Goal: Information Seeking & Learning: Learn about a topic

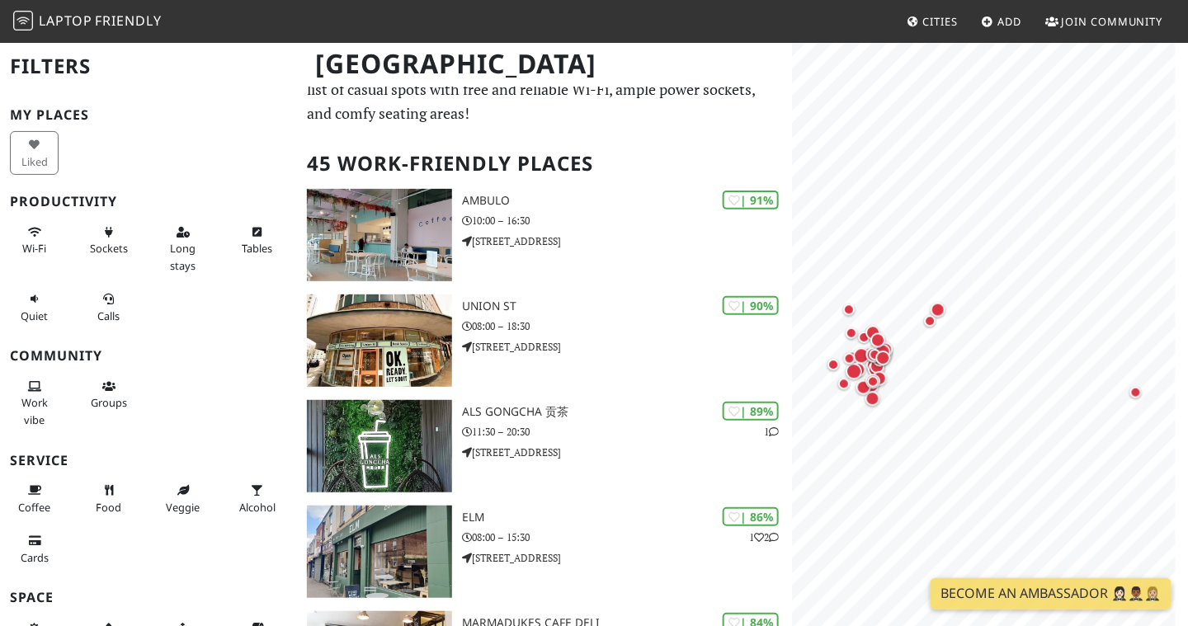
scroll to position [58, 0]
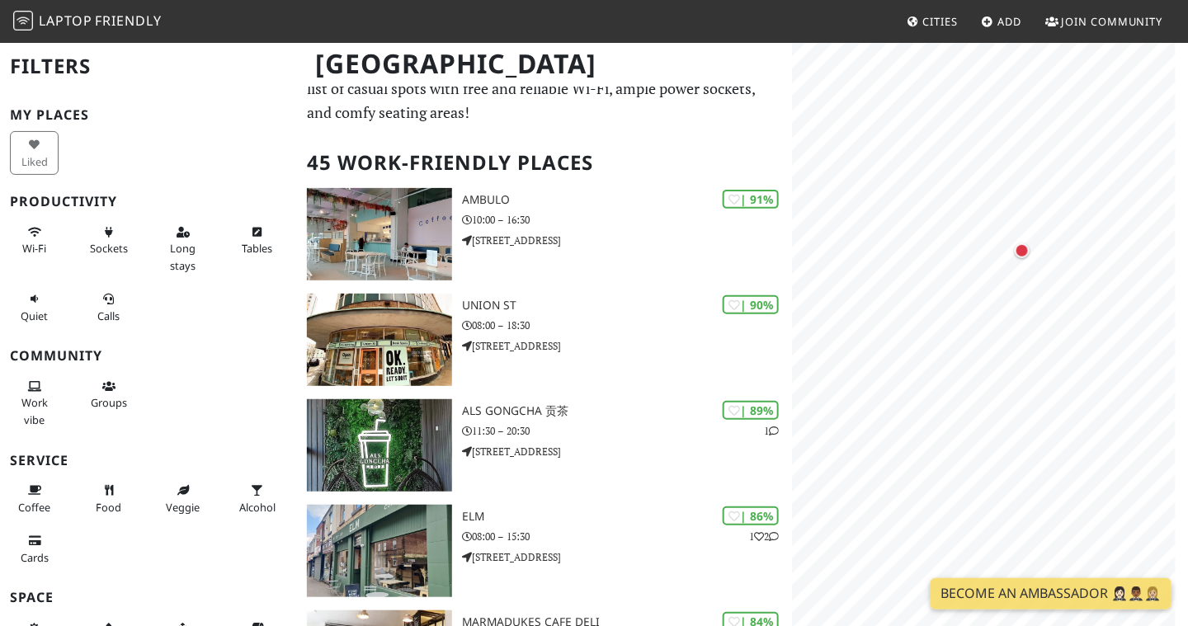
click at [1051, 0] on html "Laptop Friendly Cities Add Join Community Sheffield Filters My Places Liked Pro…" at bounding box center [594, 255] width 1188 height 626
click at [1030, 254] on div "Map marker" at bounding box center [1022, 250] width 21 height 21
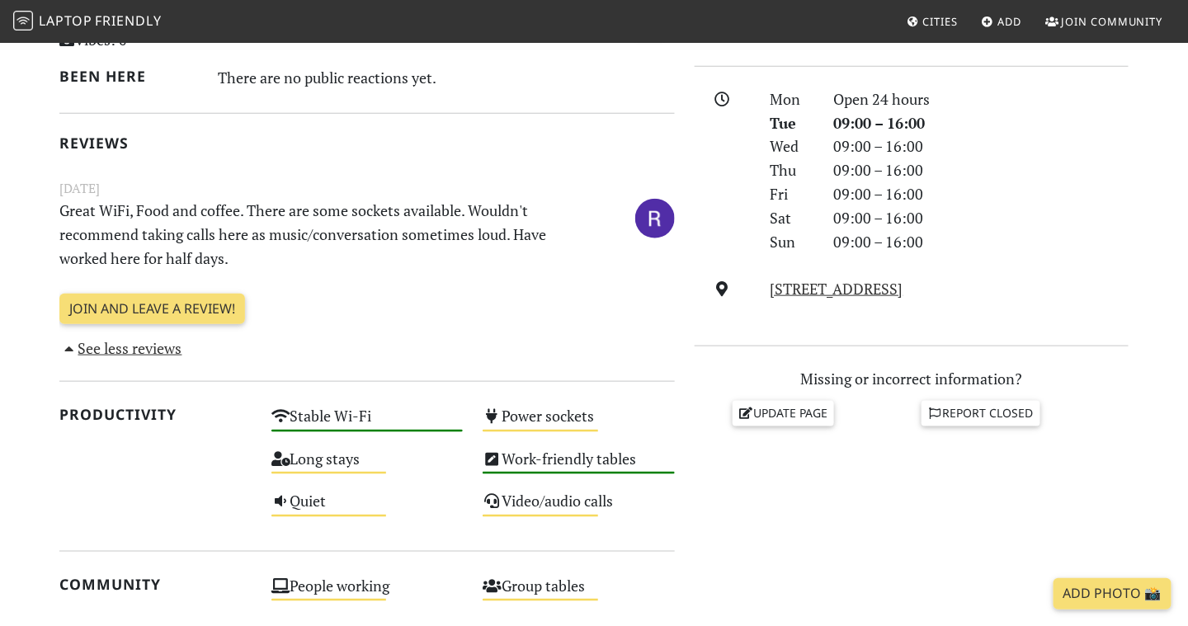
scroll to position [438, 0]
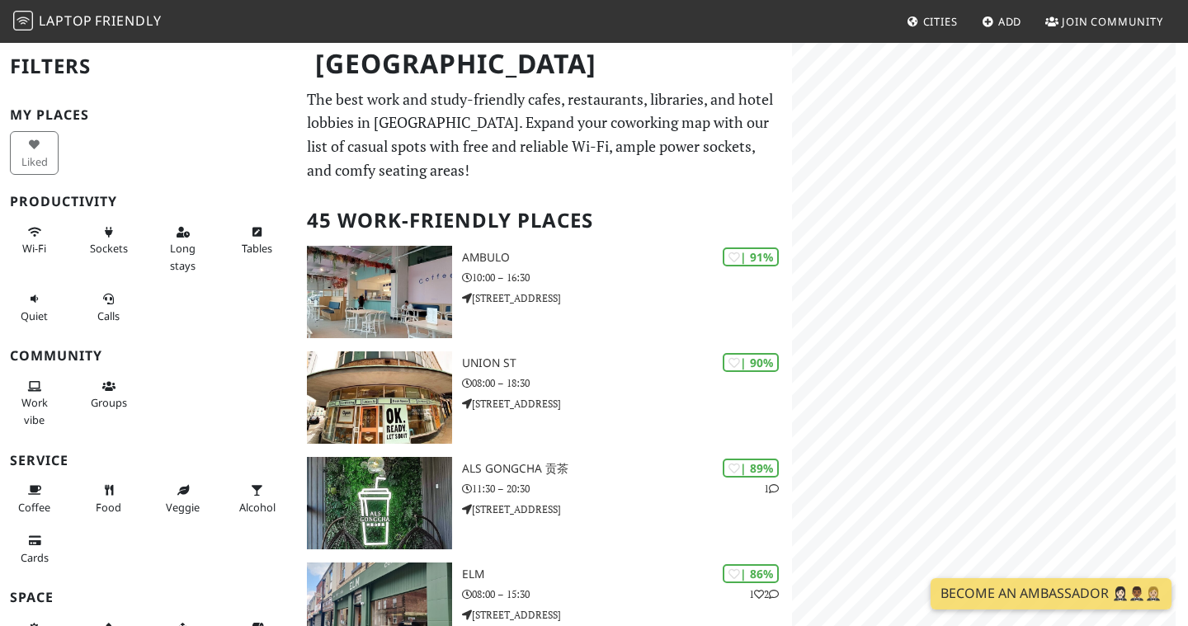
scroll to position [58, 0]
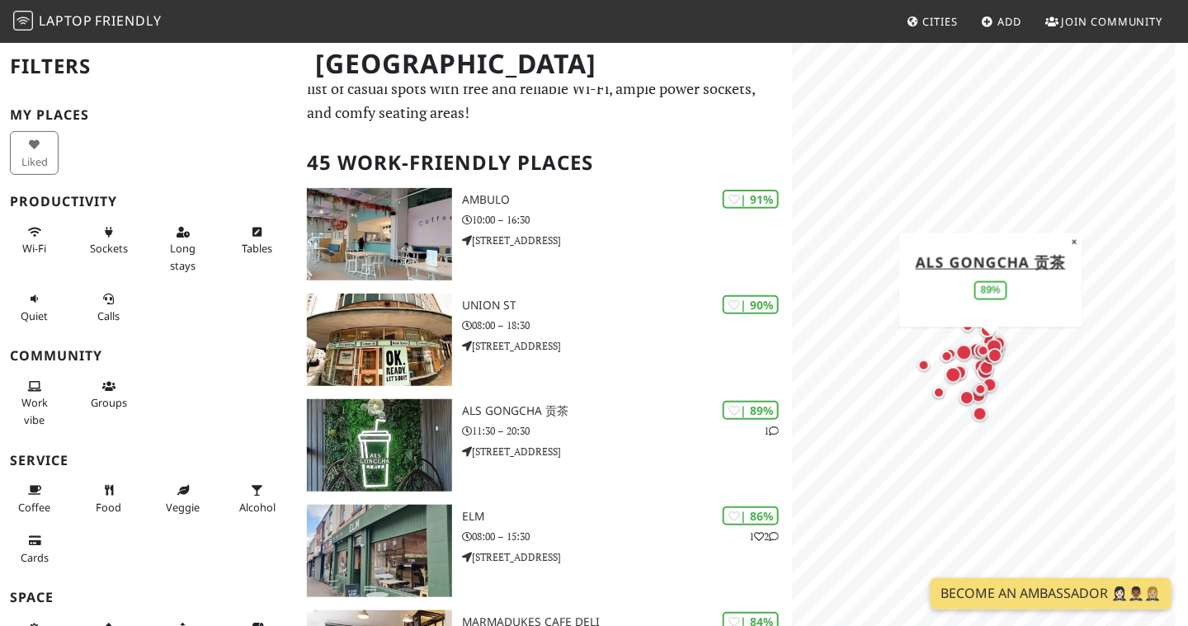
drag, startPoint x: 856, startPoint y: 358, endPoint x: 979, endPoint y: 366, distance: 123.2
click at [980, 366] on div "Map marker" at bounding box center [987, 367] width 15 height 15
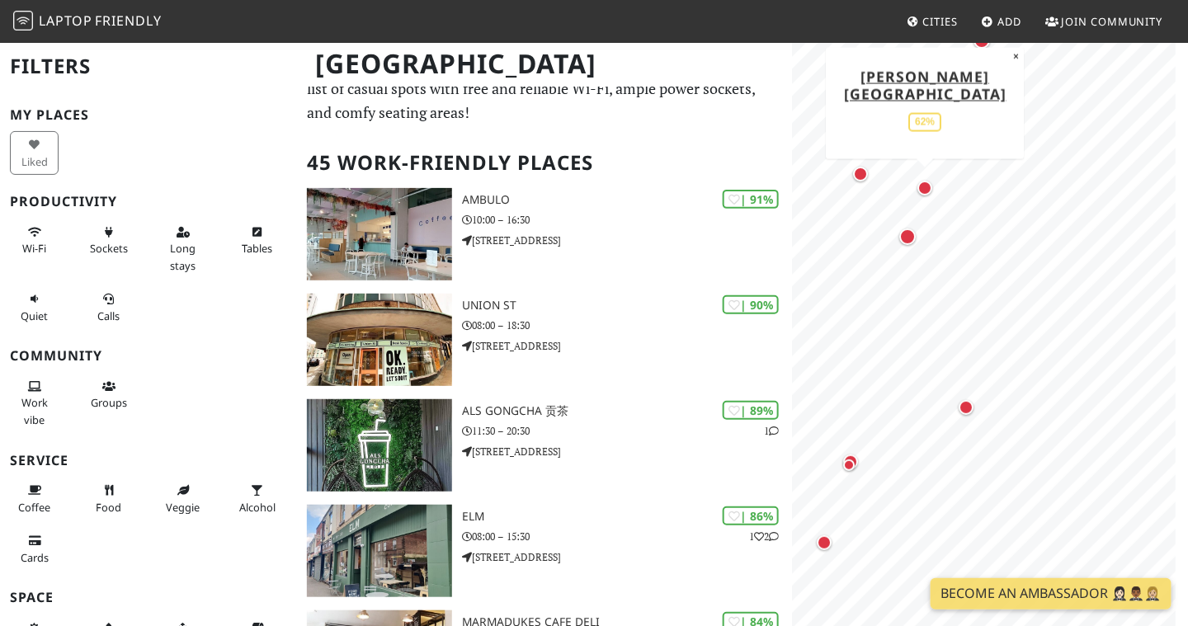
click at [928, 193] on div "Map marker" at bounding box center [925, 188] width 15 height 15
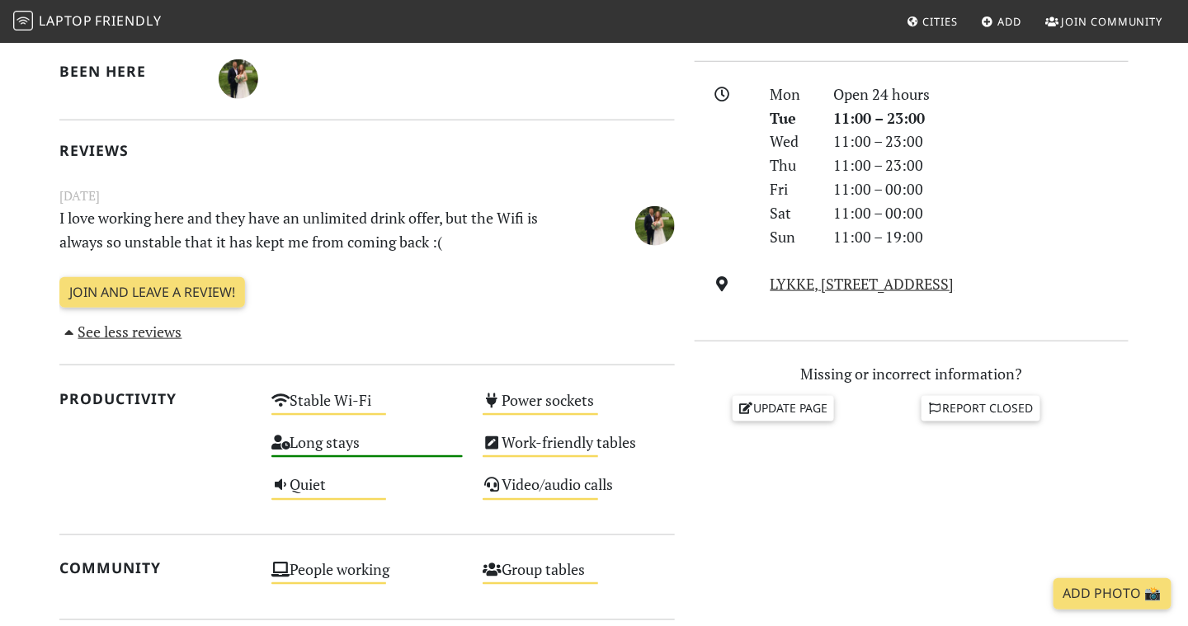
scroll to position [443, 0]
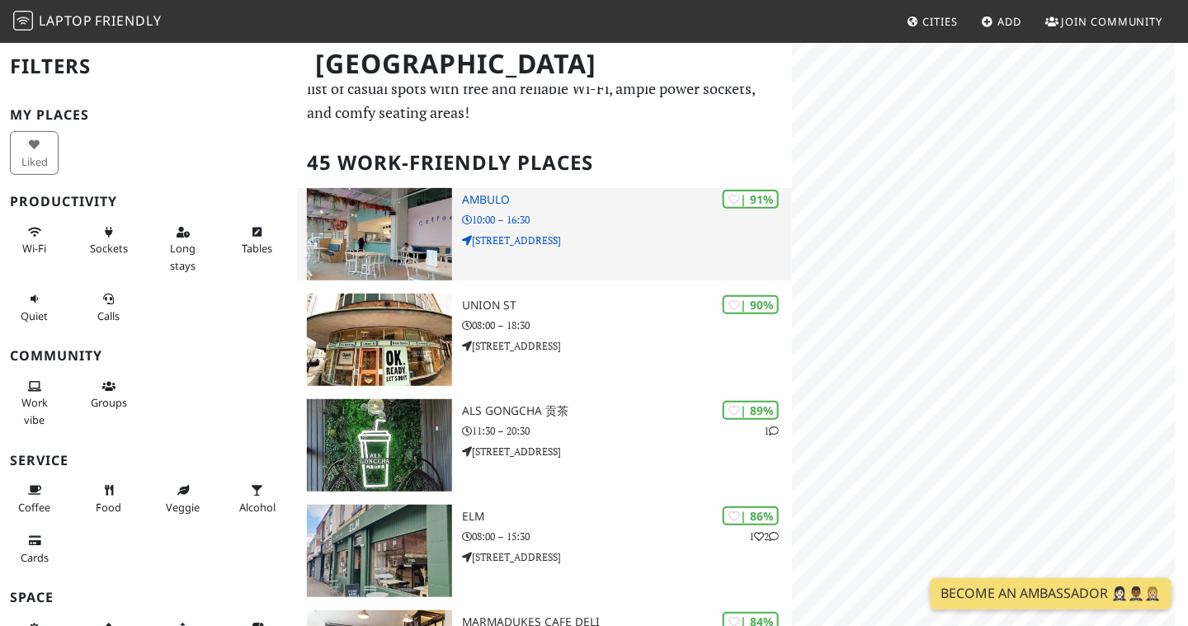
scroll to position [58, 0]
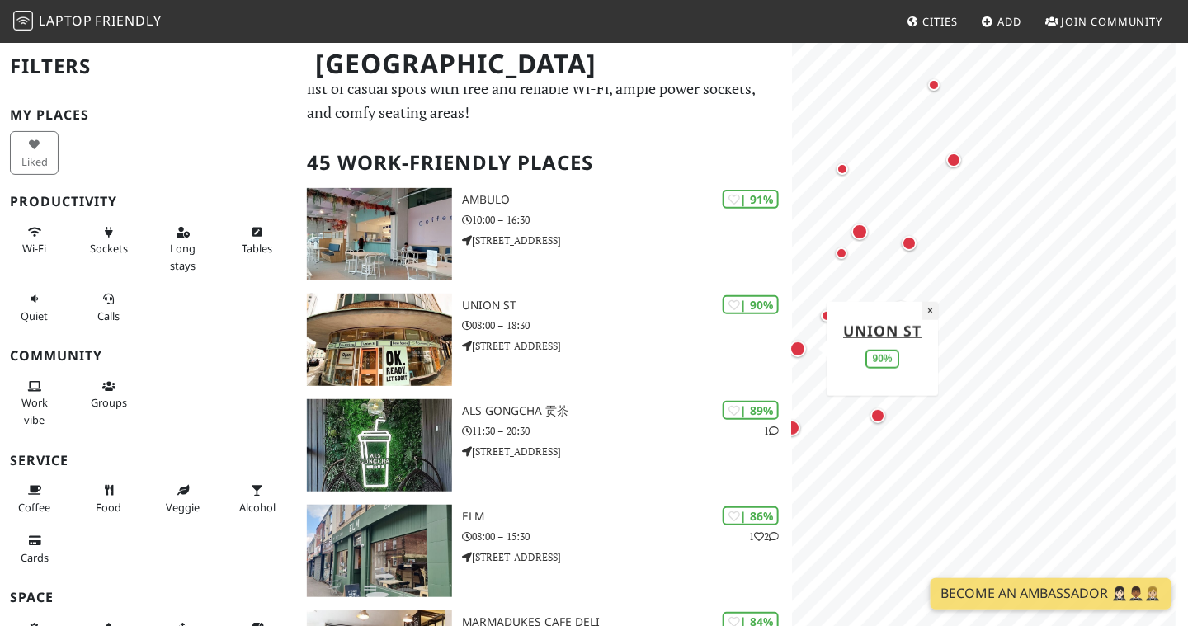
click at [1161, 315] on div "MapLibre | Protomaps © OpenStreetMap Union St 90% ×" at bounding box center [990, 354] width 396 height 626
click at [930, 311] on button "×" at bounding box center [931, 310] width 16 height 18
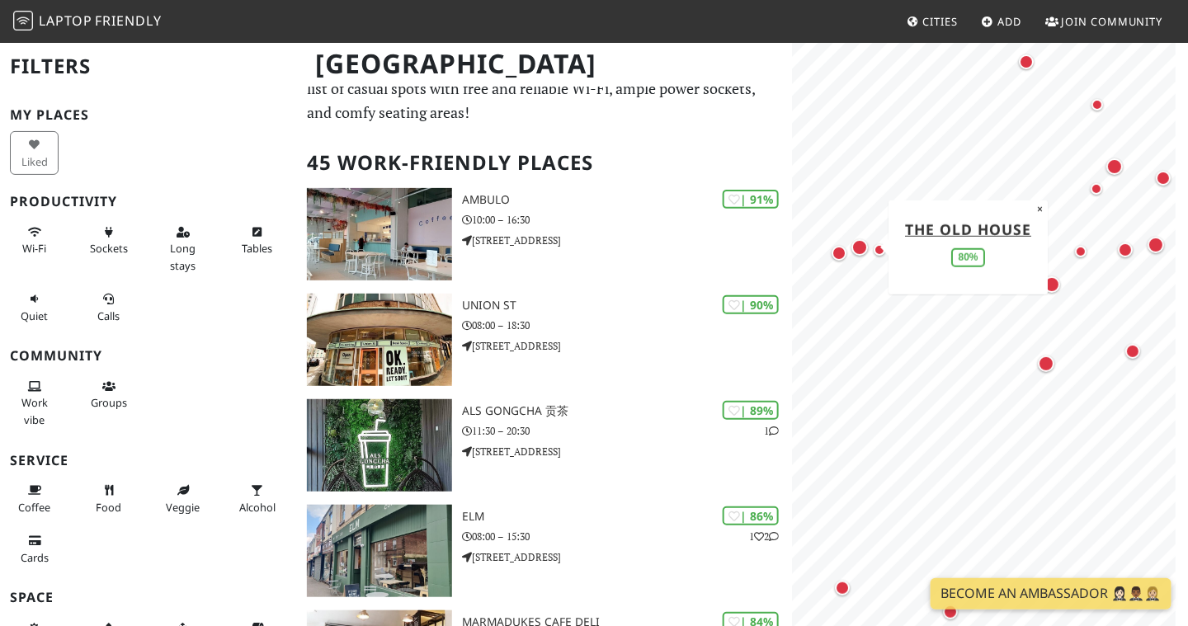
click at [857, 246] on div "Map marker" at bounding box center [860, 247] width 17 height 17
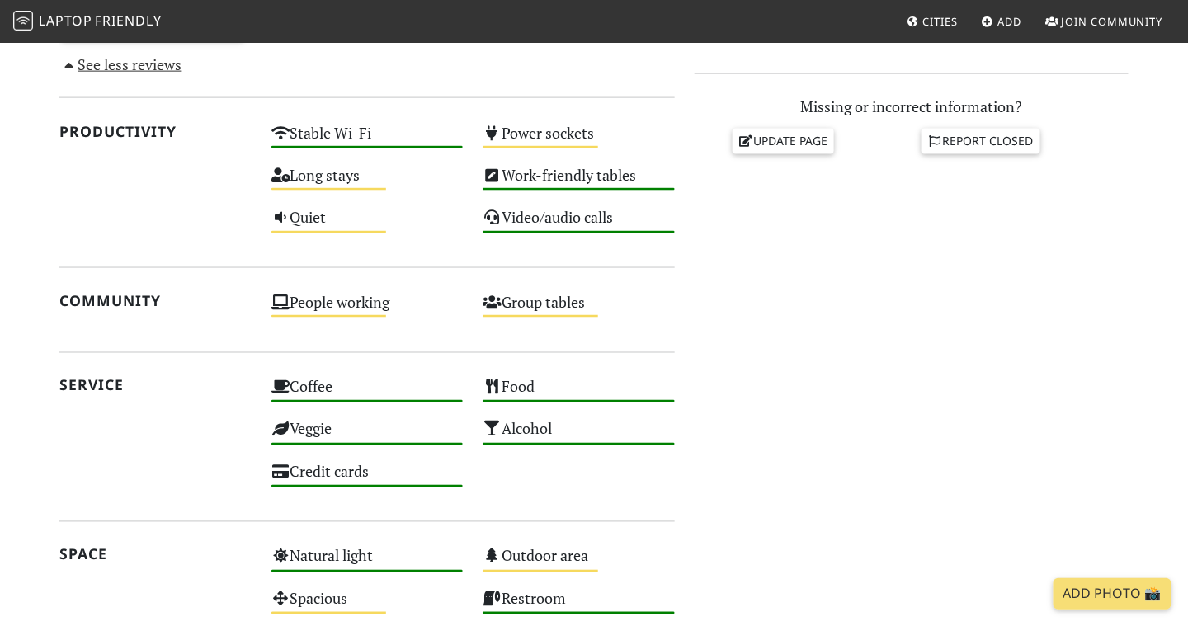
scroll to position [715, 0]
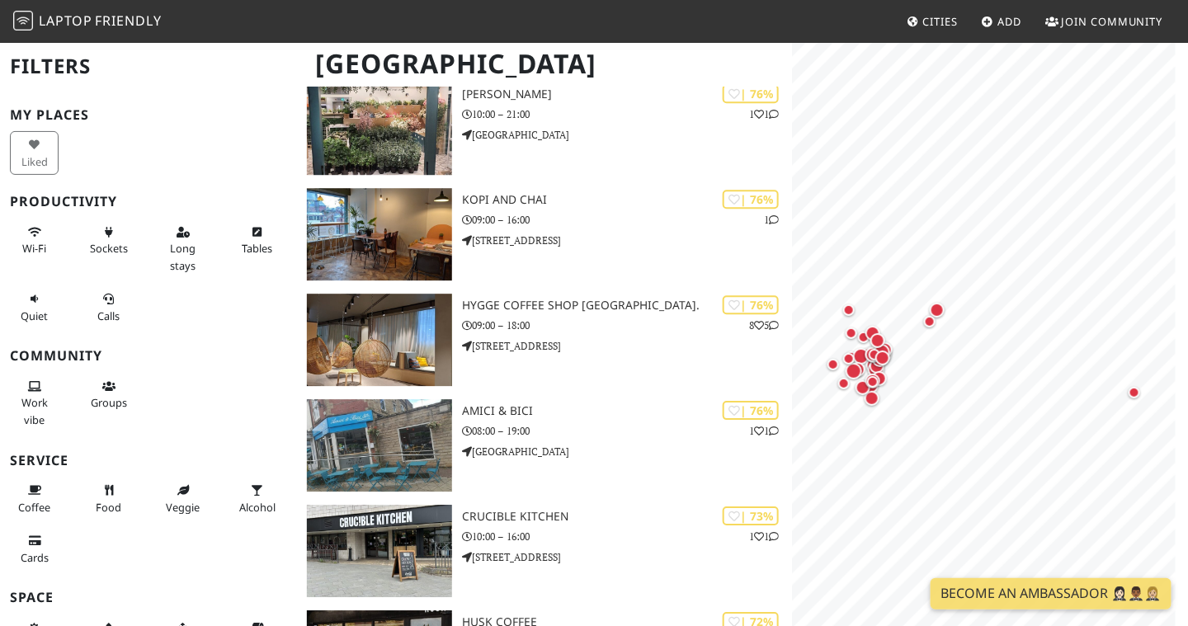
scroll to position [1433, 0]
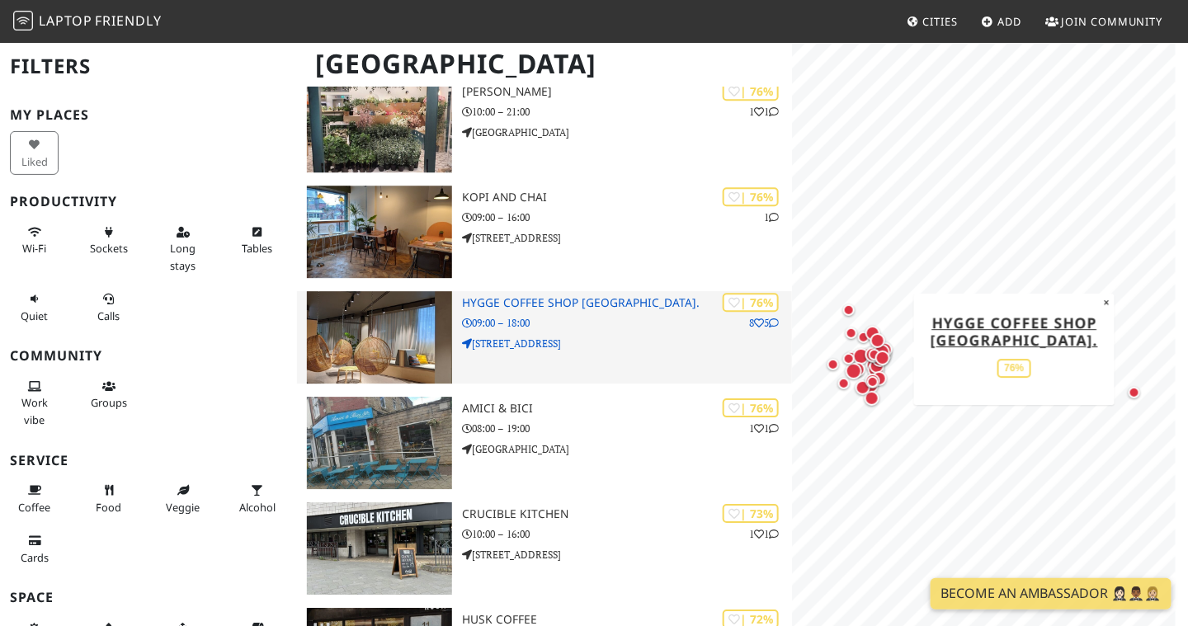
click at [582, 323] on p "09:00 – 18:00" at bounding box center [627, 323] width 330 height 16
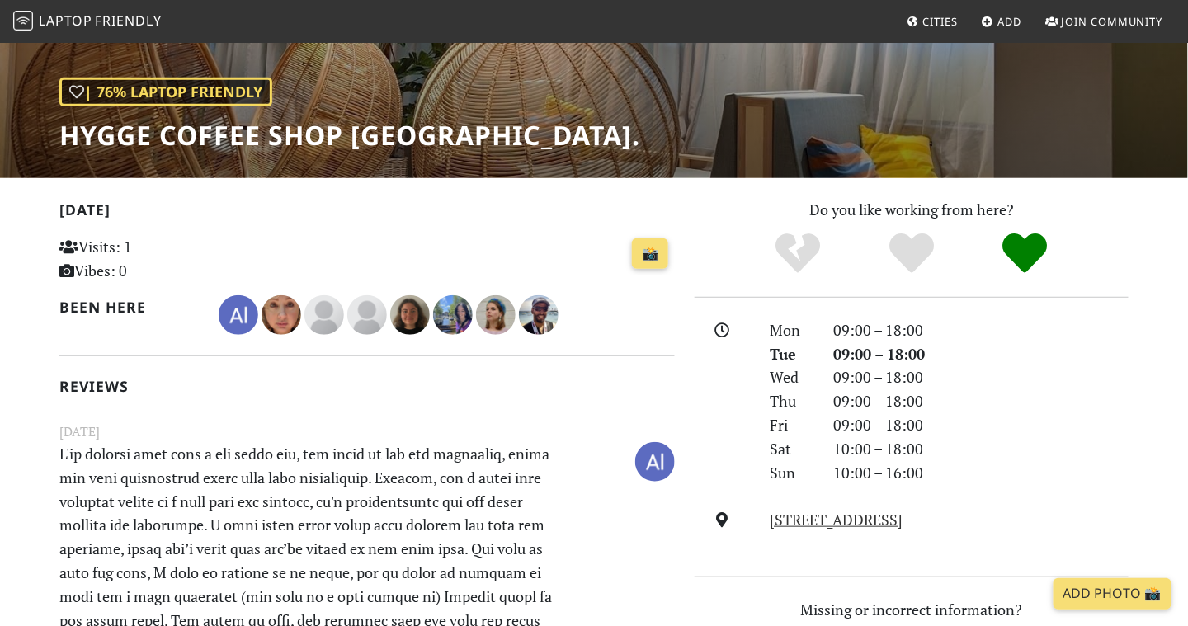
scroll to position [150, 0]
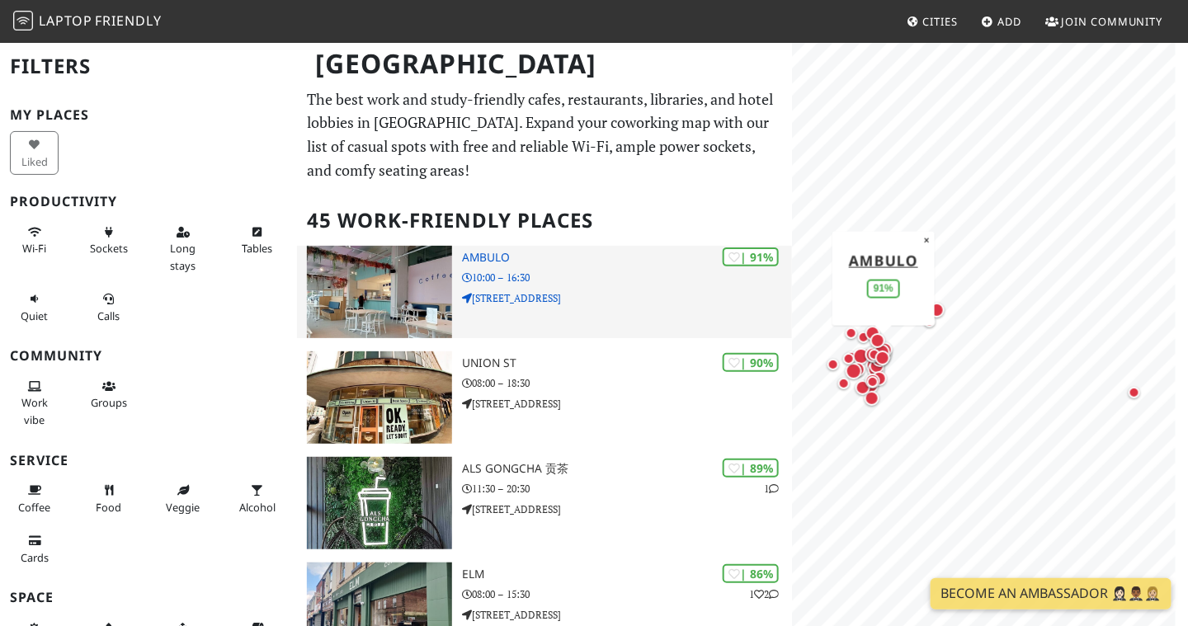
click at [612, 272] on p "10:00 – 16:30" at bounding box center [627, 278] width 330 height 16
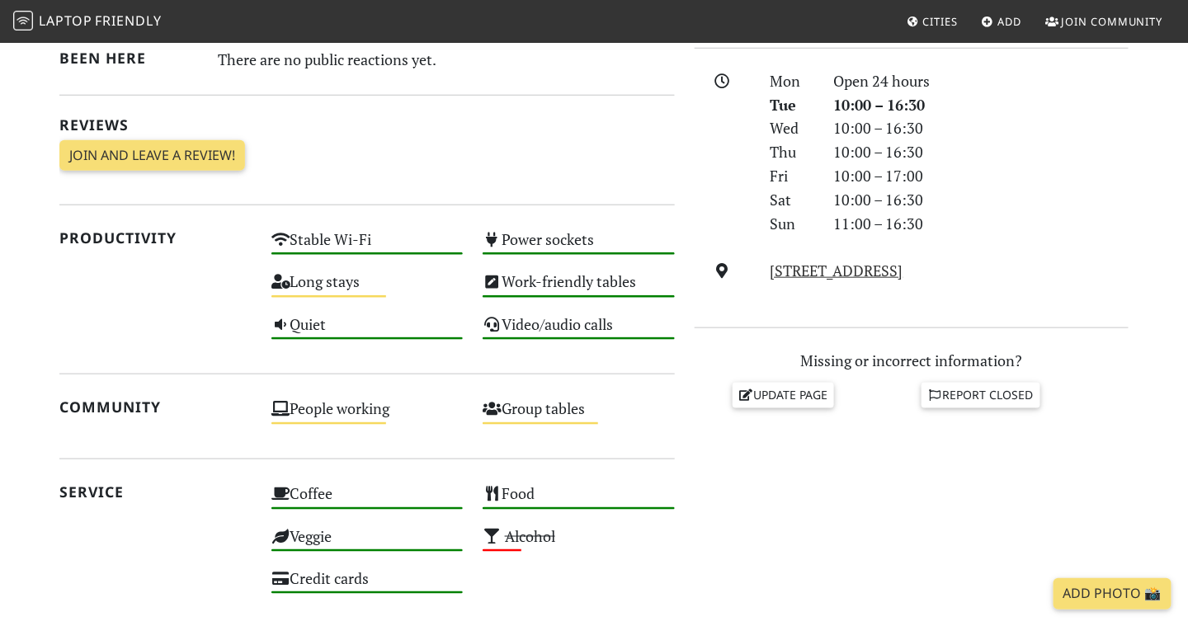
scroll to position [786, 0]
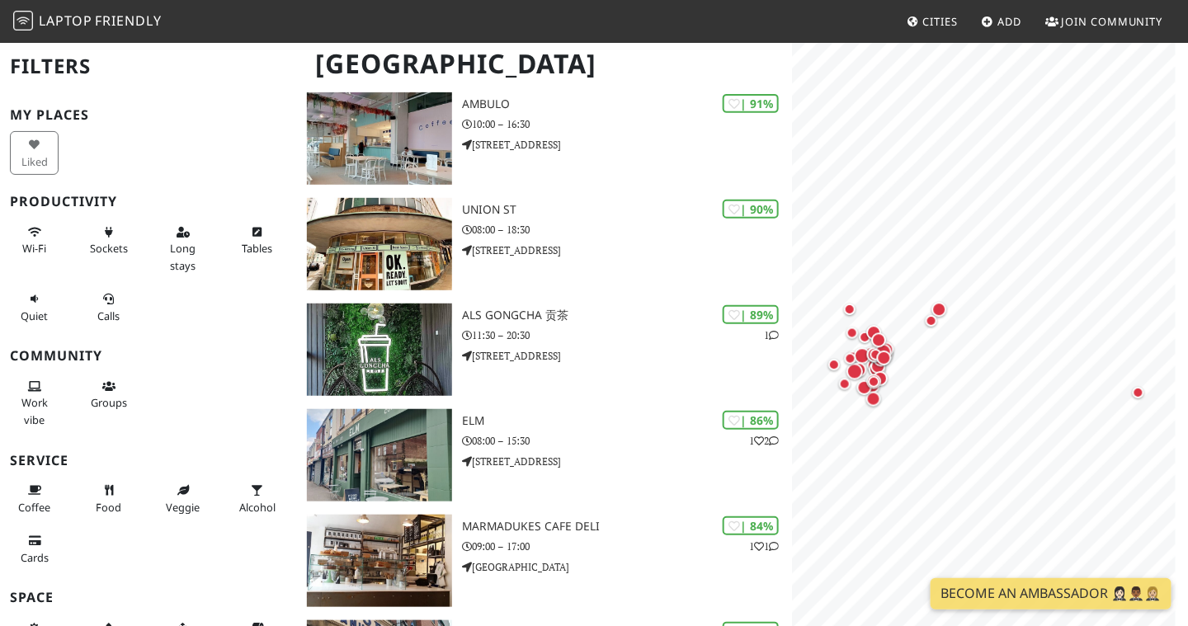
scroll to position [153, 0]
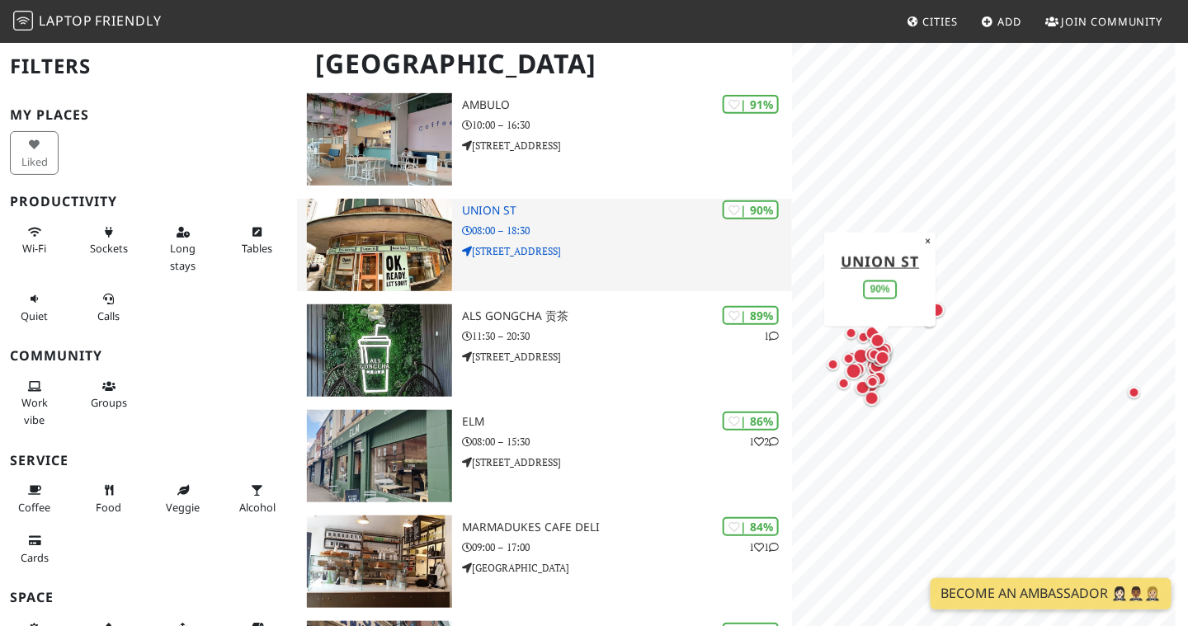
click at [556, 249] on p "18-20 Union Street" at bounding box center [627, 251] width 330 height 16
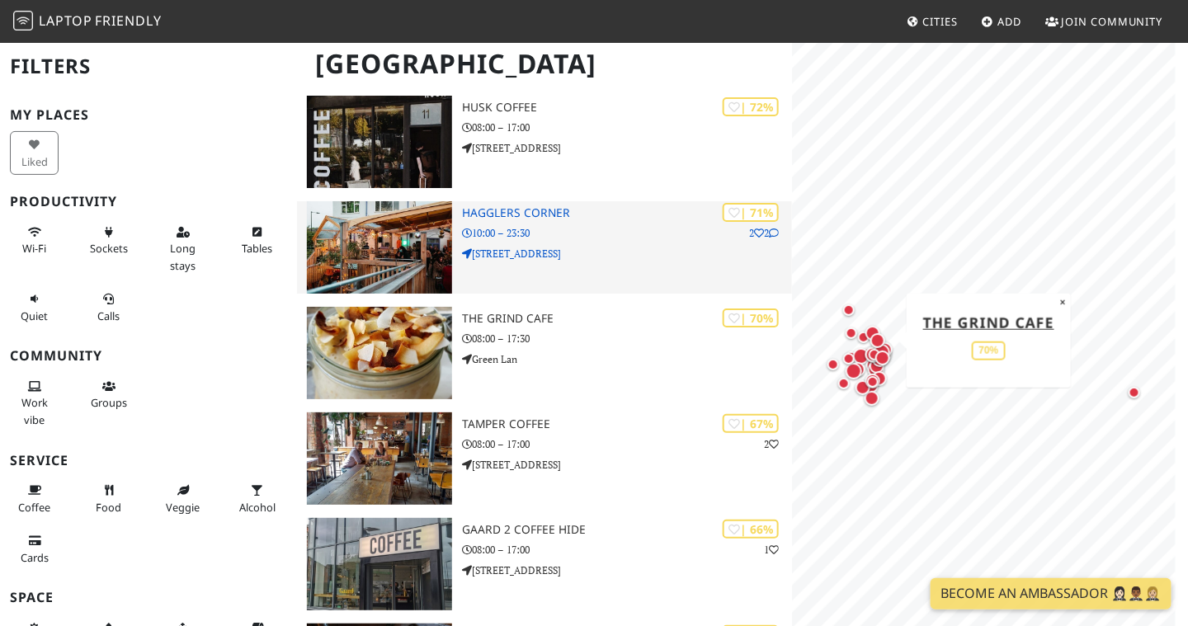
scroll to position [1948, 0]
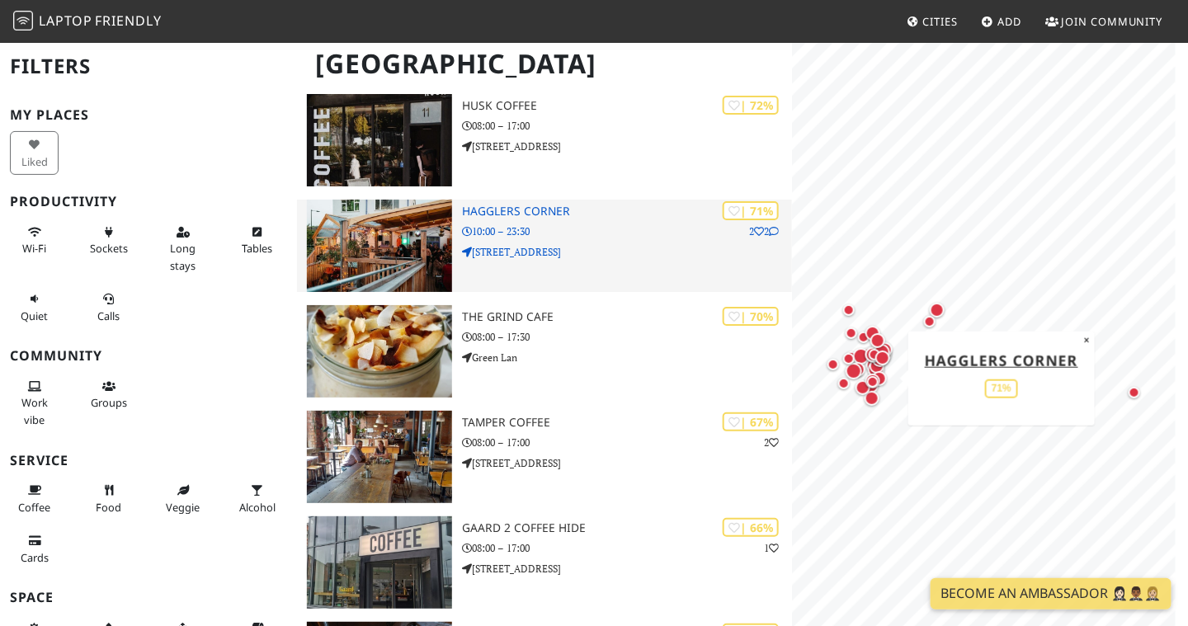
click at [589, 236] on p "10:00 – 23:30" at bounding box center [627, 232] width 330 height 16
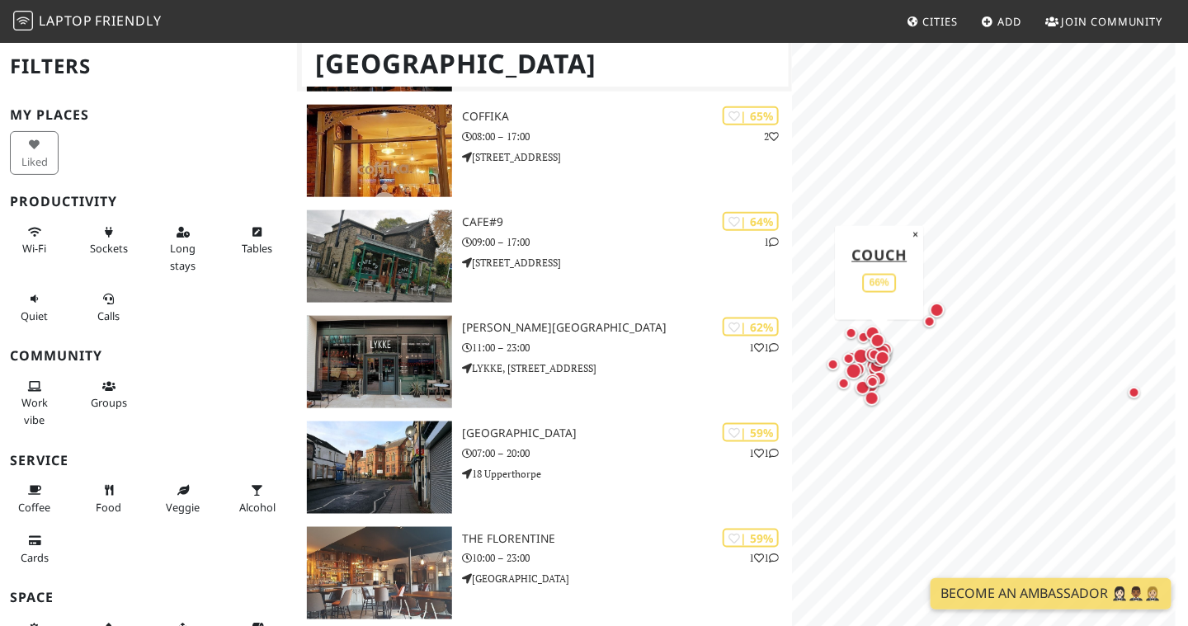
scroll to position [2575, 0]
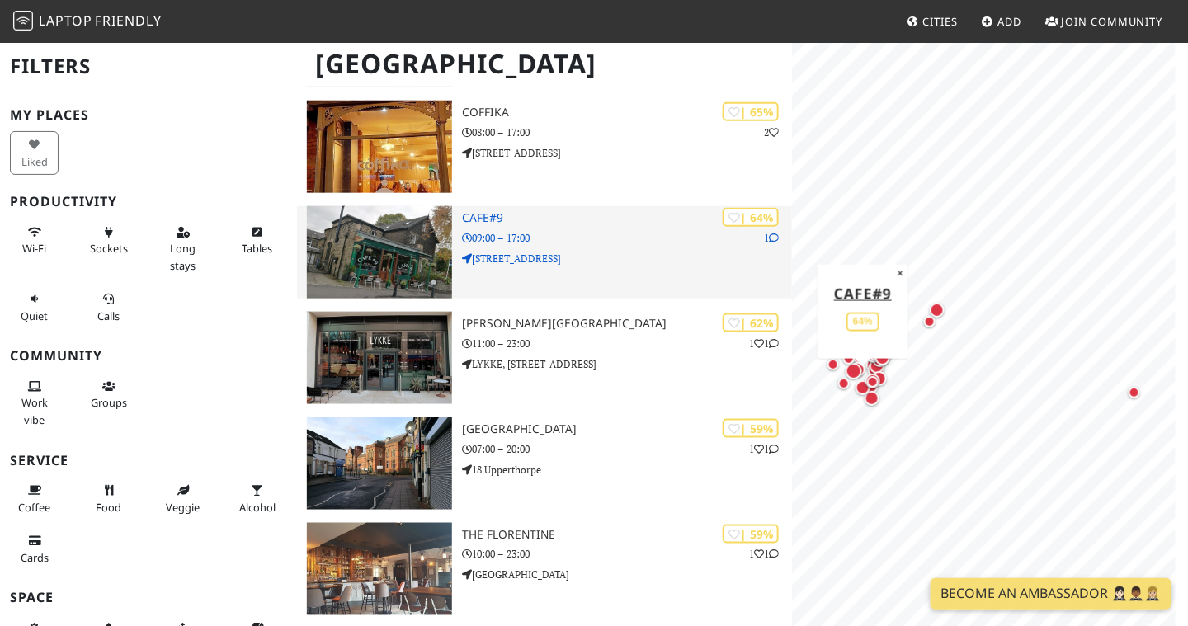
click at [583, 264] on p "9 Nether Edge Road" at bounding box center [627, 259] width 330 height 16
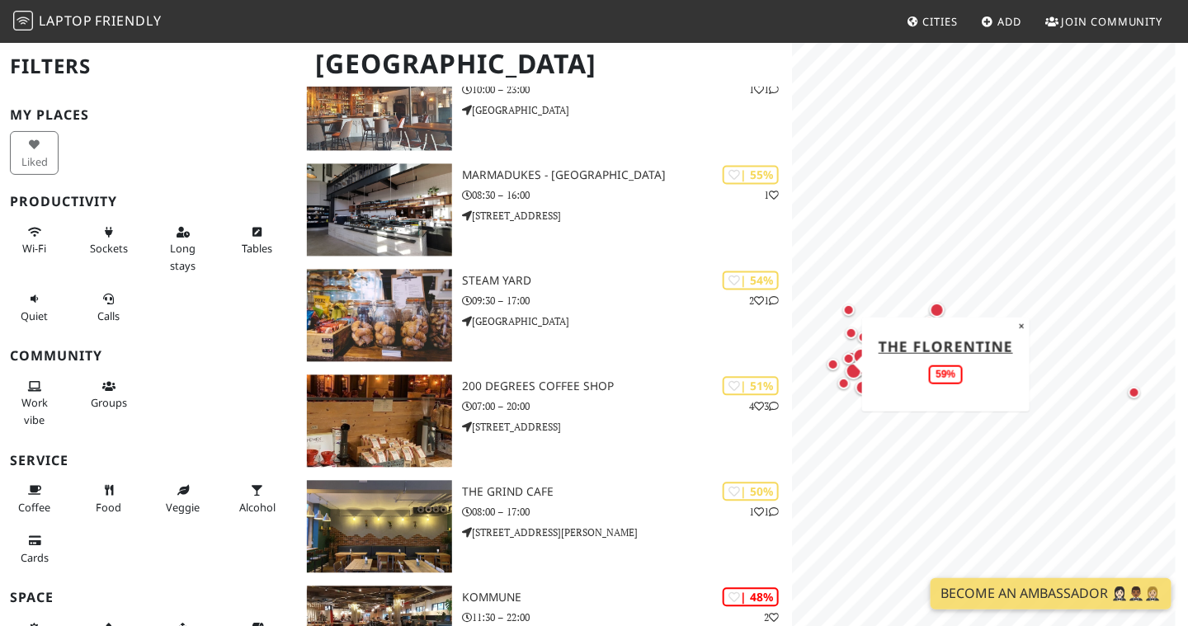
scroll to position [3043, 0]
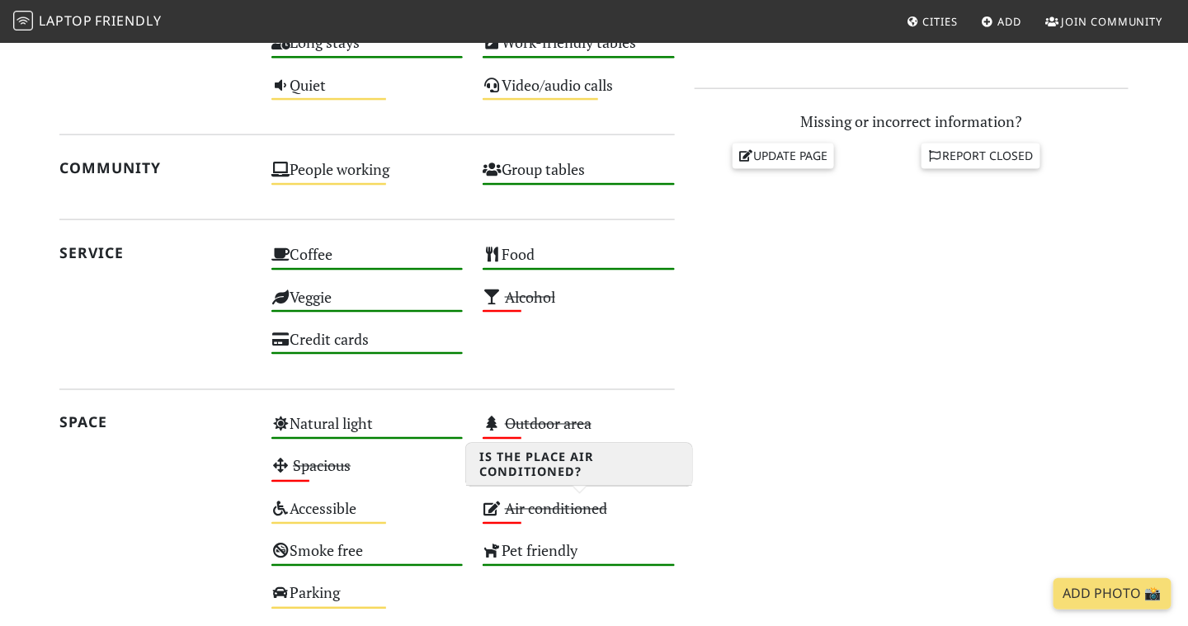
scroll to position [698, 0]
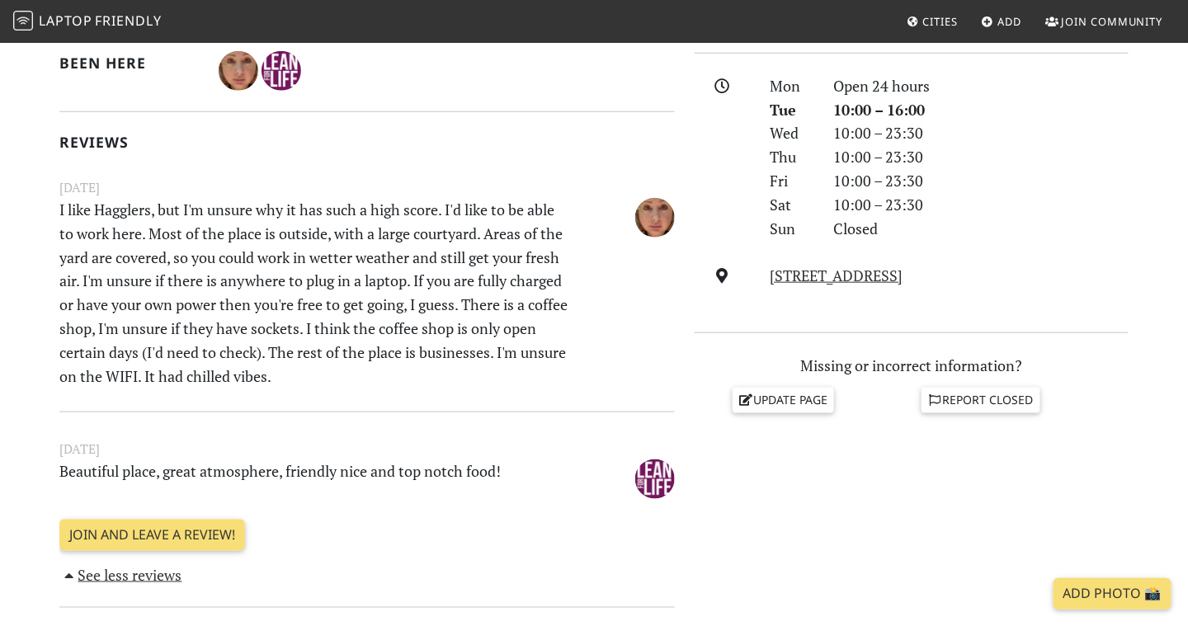
scroll to position [452, 0]
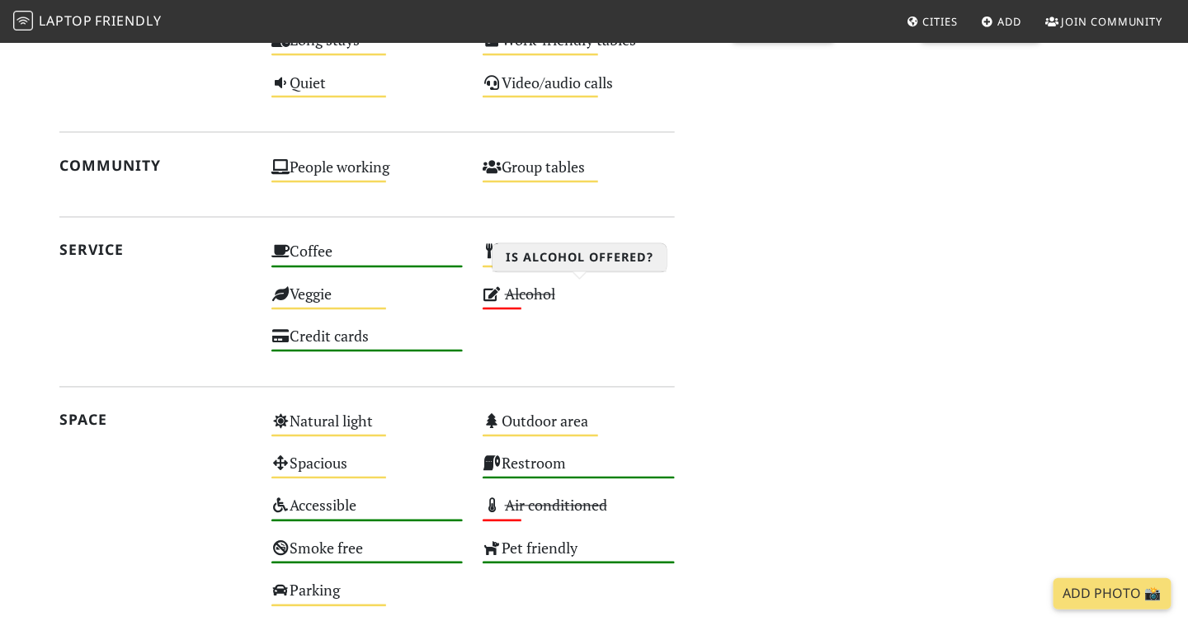
scroll to position [862, 0]
